Goal: Transaction & Acquisition: Purchase product/service

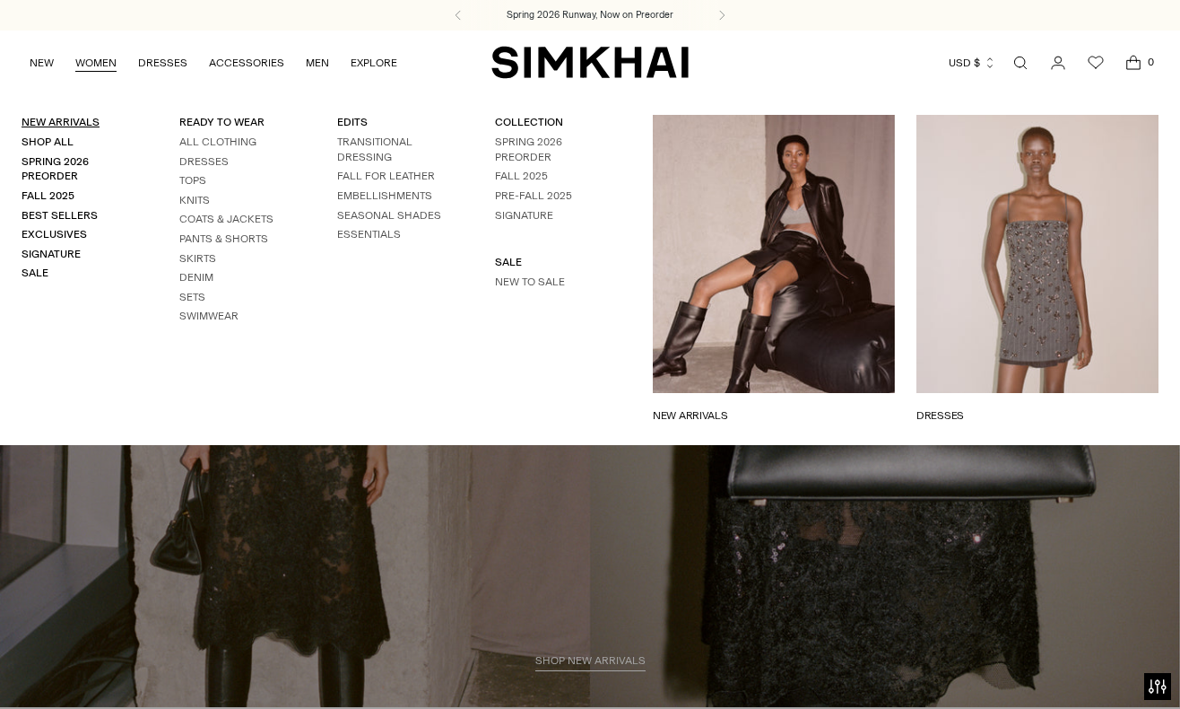
click at [58, 123] on link "New Arrivals" at bounding box center [61, 122] width 78 height 13
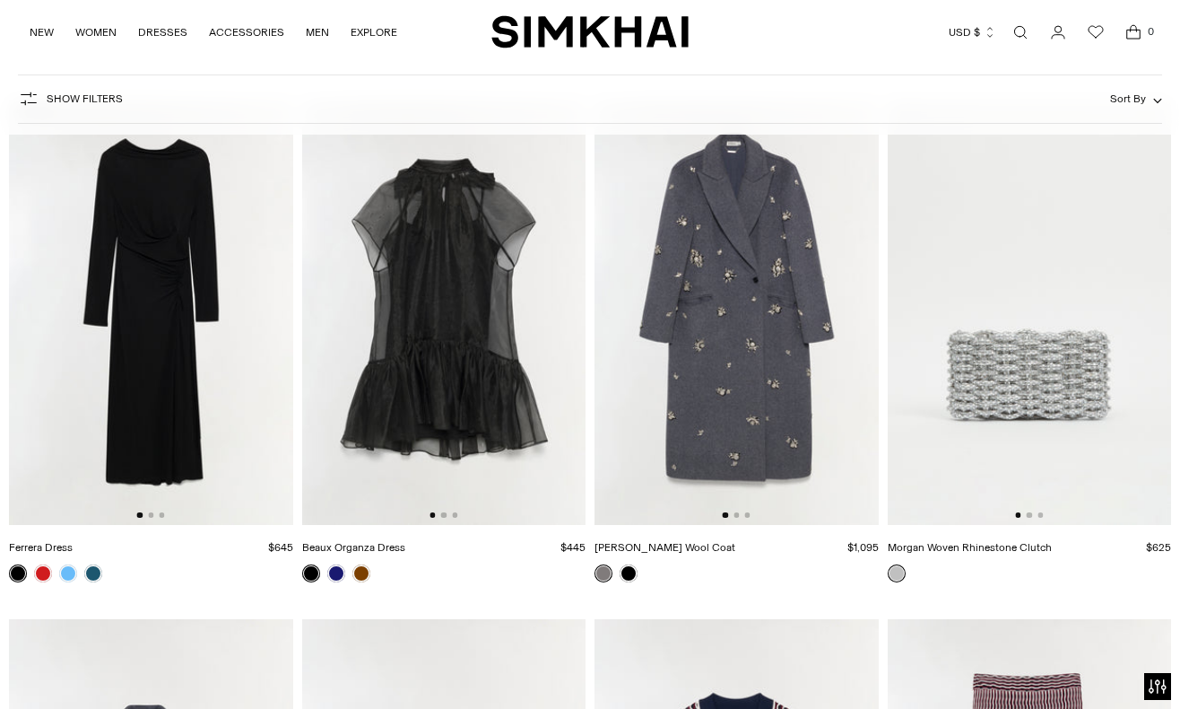
scroll to position [7369, 0]
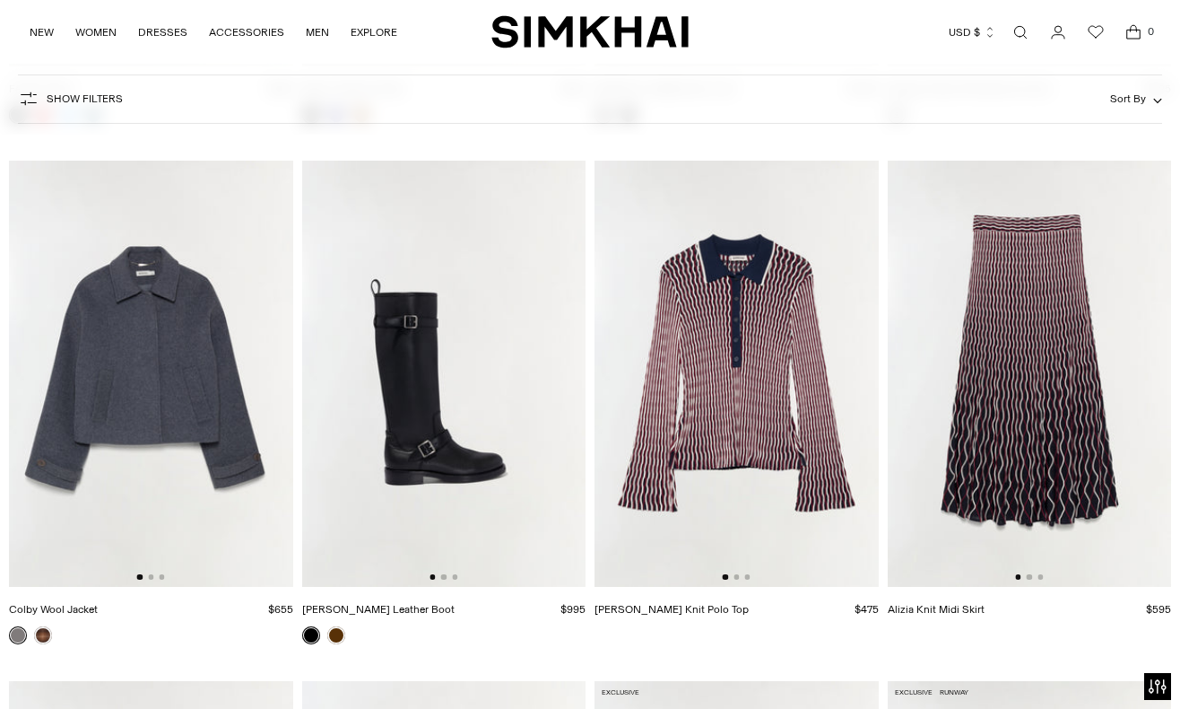
click at [1005, 367] on img at bounding box center [1030, 374] width 284 height 426
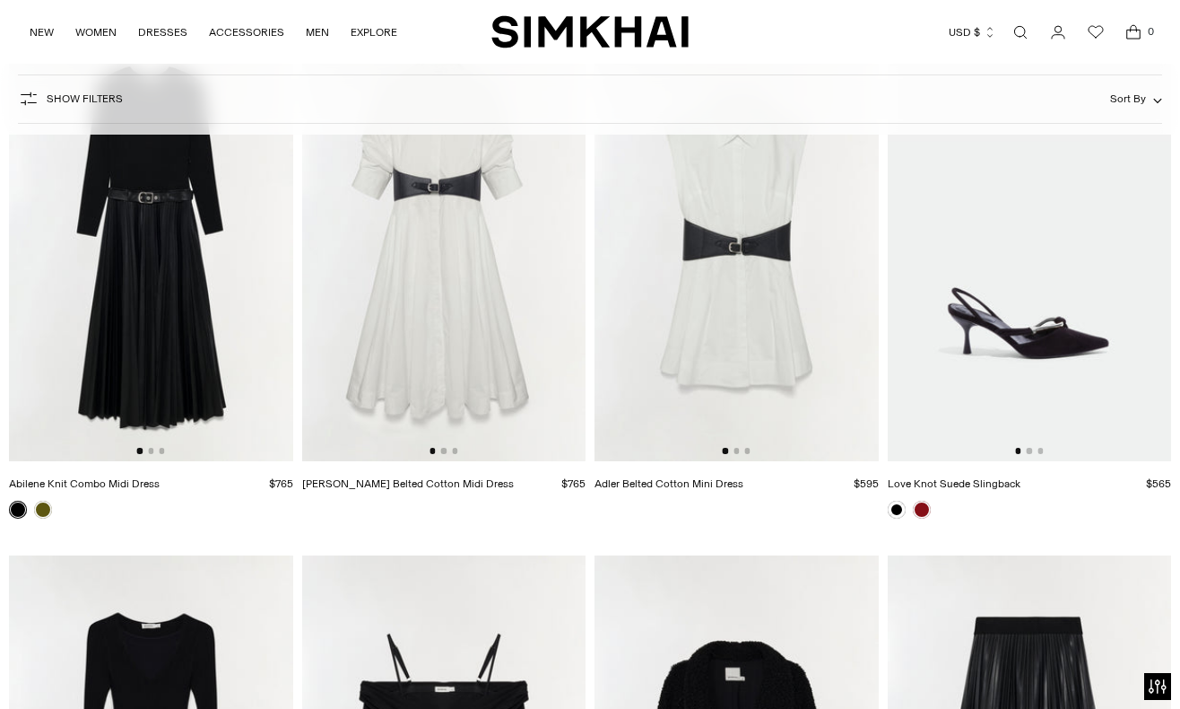
scroll to position [14648, 0]
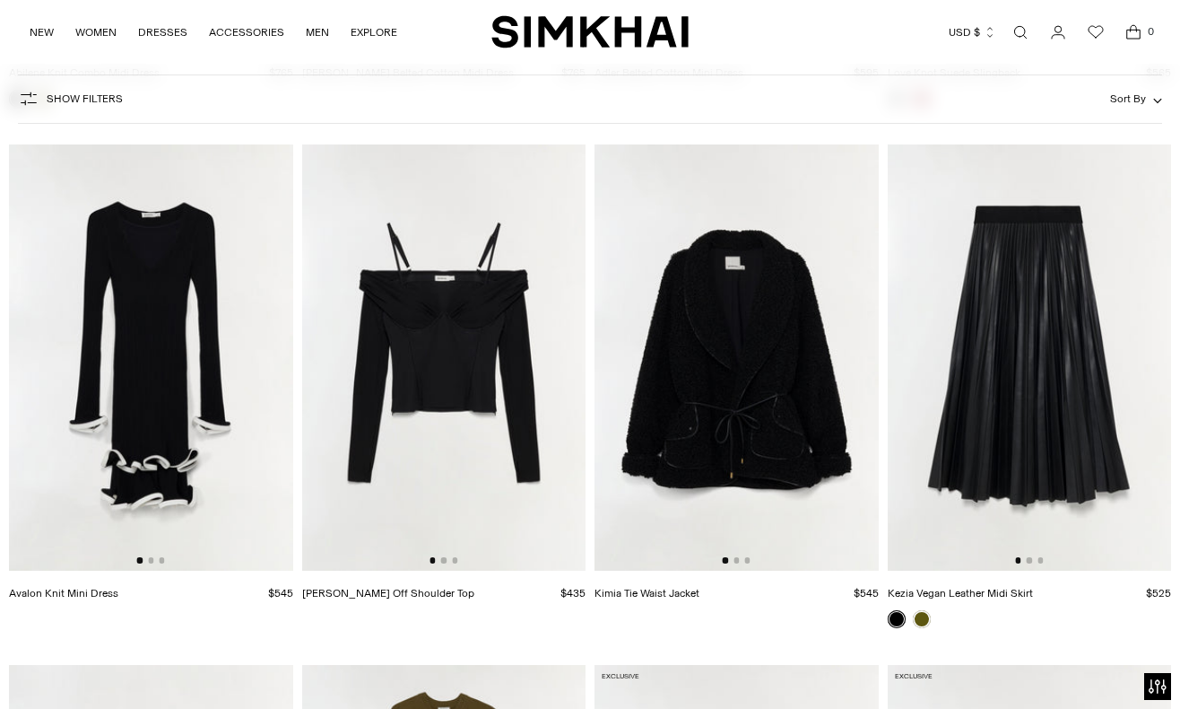
click at [994, 391] on img at bounding box center [1030, 357] width 284 height 426
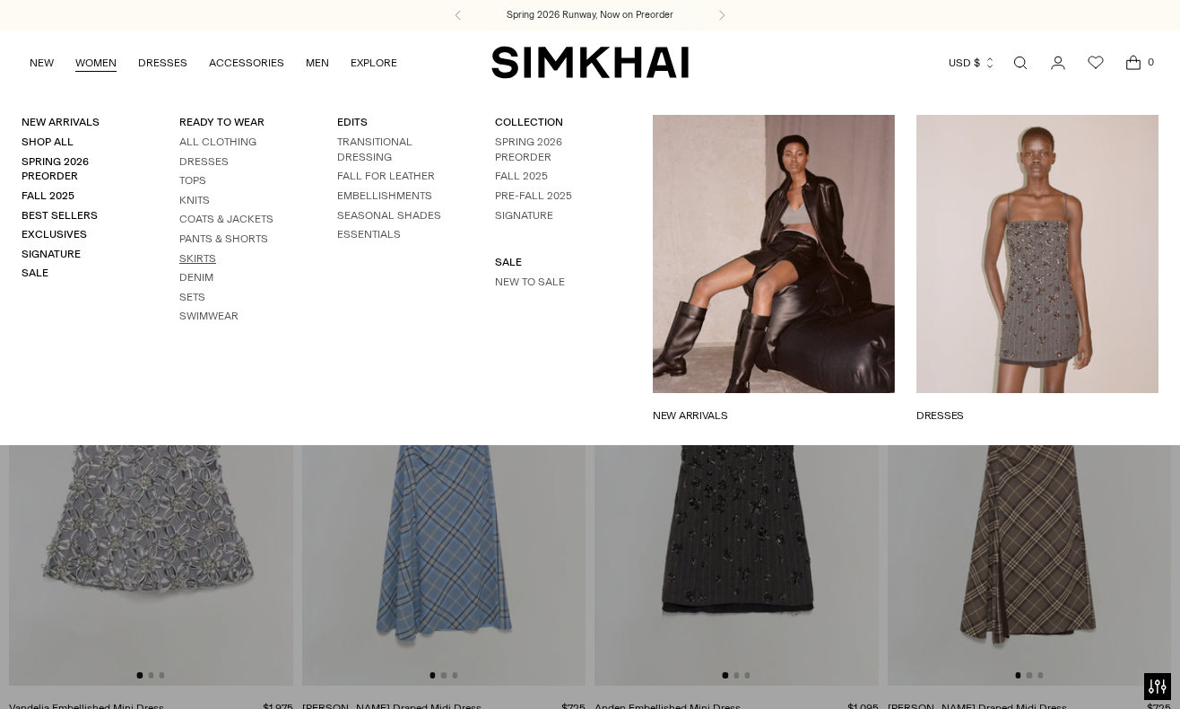
click at [213, 254] on link "Skirts" at bounding box center [197, 258] width 37 height 13
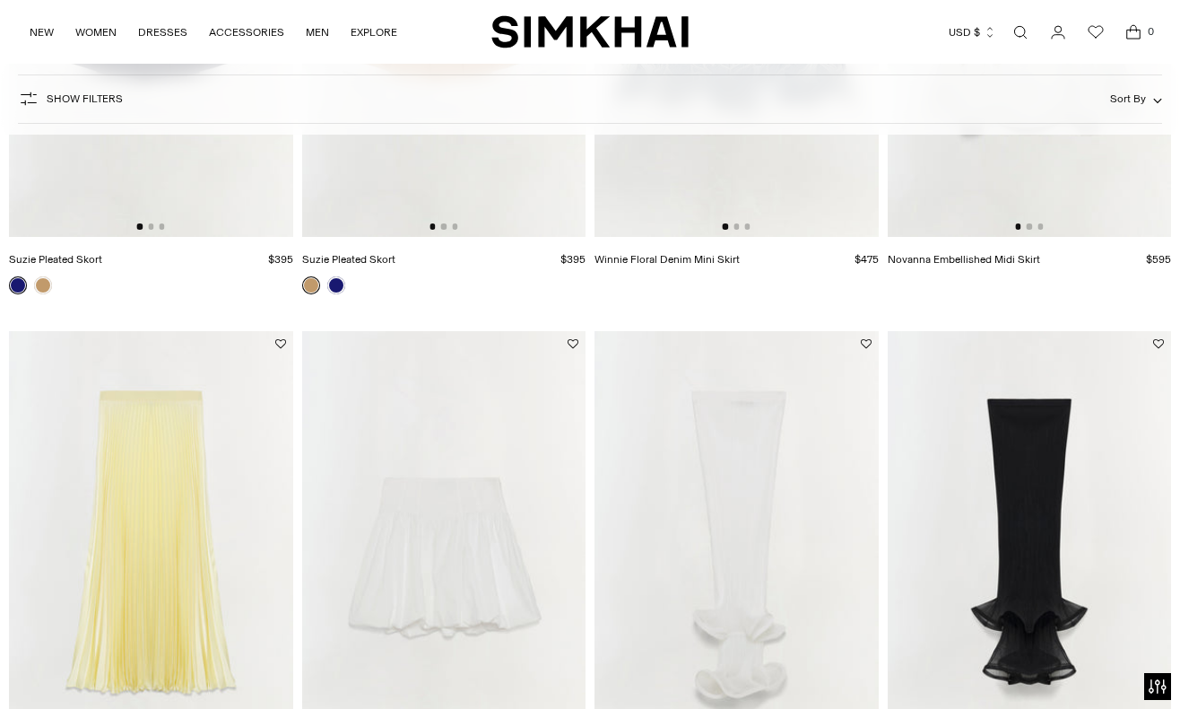
scroll to position [2646, 0]
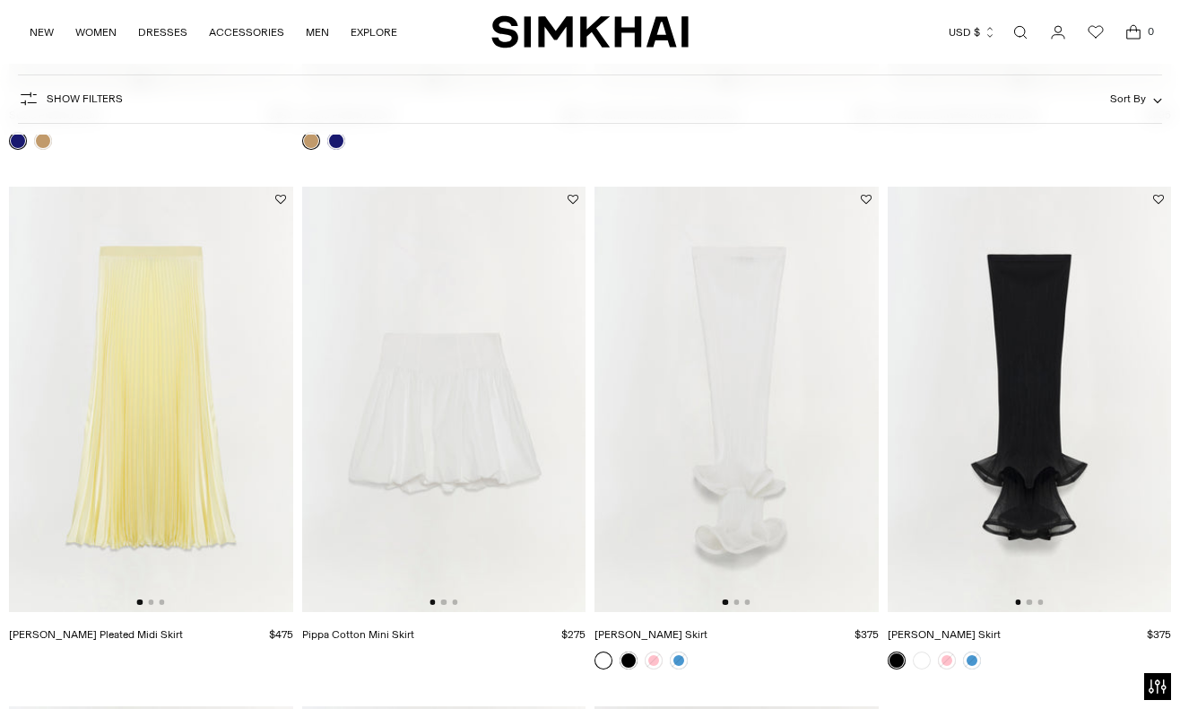
click at [199, 439] on img at bounding box center [151, 400] width 284 height 426
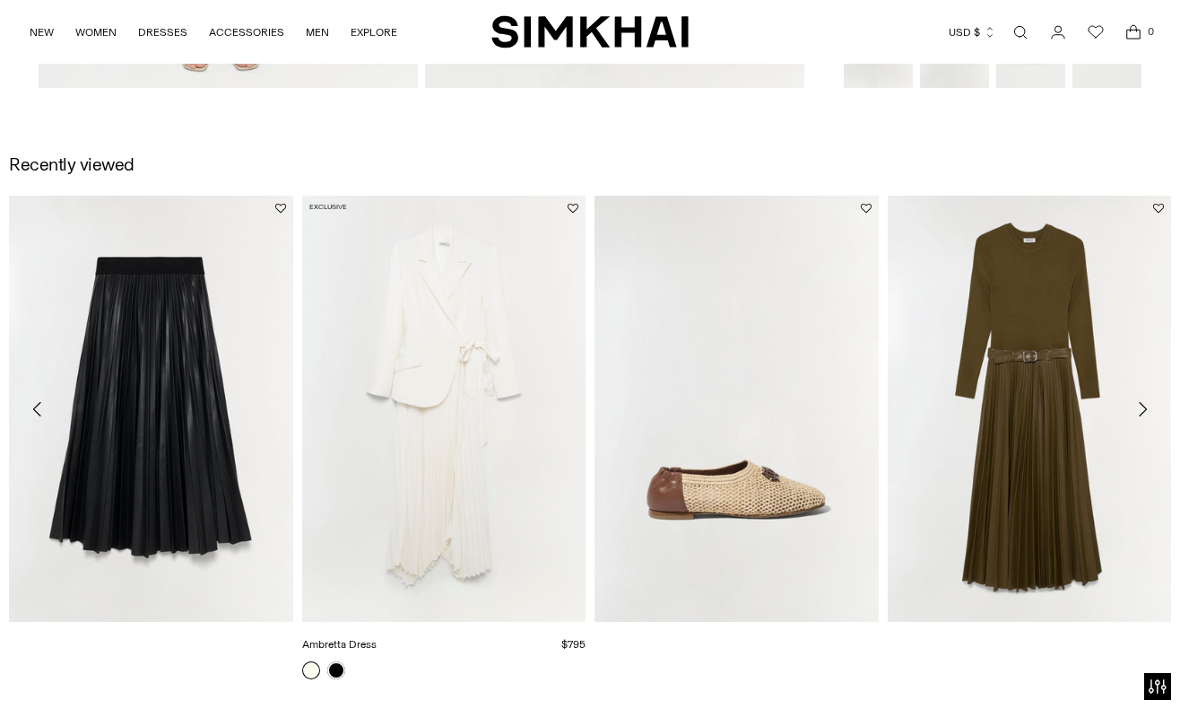
scroll to position [1764, 0]
click at [1144, 405] on icon "Move to next carousel slide" at bounding box center [1143, 408] width 8 height 14
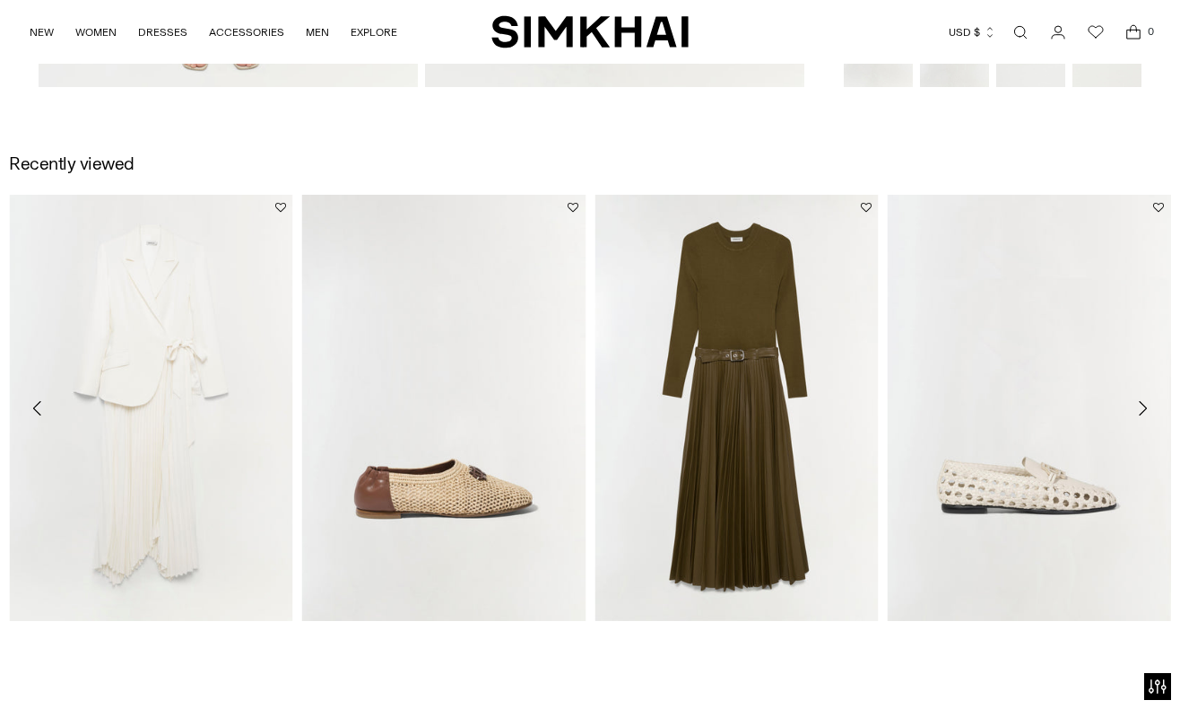
click at [1144, 405] on icon "Move to next carousel slide" at bounding box center [1143, 408] width 8 height 14
